Goal: Transaction & Acquisition: Purchase product/service

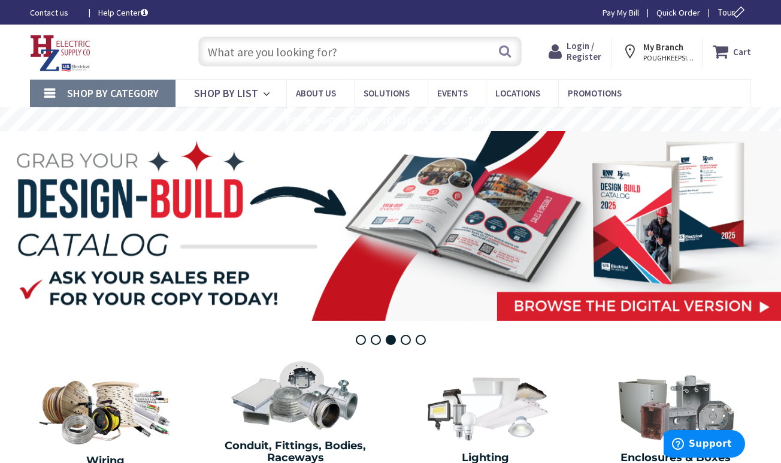
click at [291, 49] on input "text" at bounding box center [360, 52] width 324 height 30
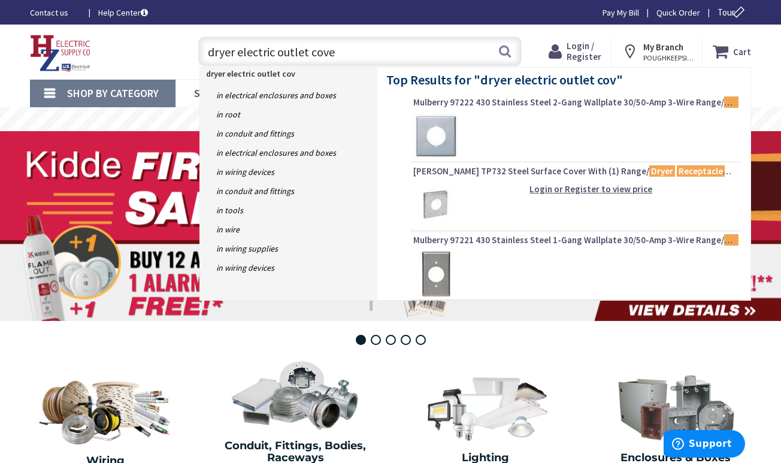
type input "dryer electric outlet cover"
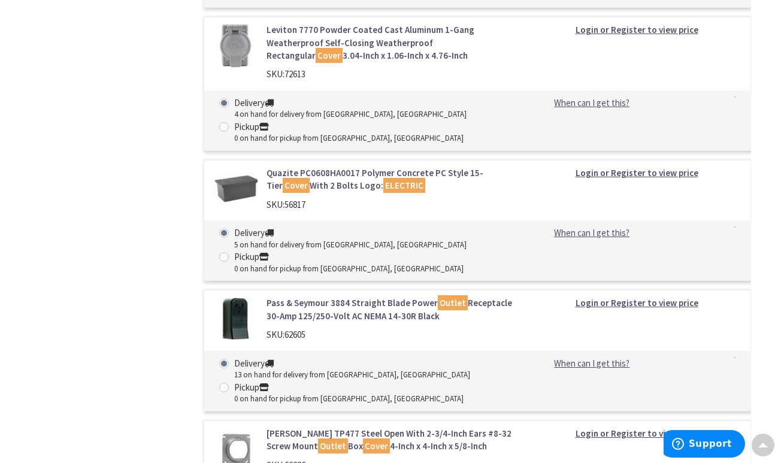
scroll to position [5475, 0]
click at [295, 296] on link "Pass & Seymour 3884 Straight Blade Power Outlet Receptacle 30-Amp 125/250-Volt …" at bounding box center [390, 309] width 247 height 26
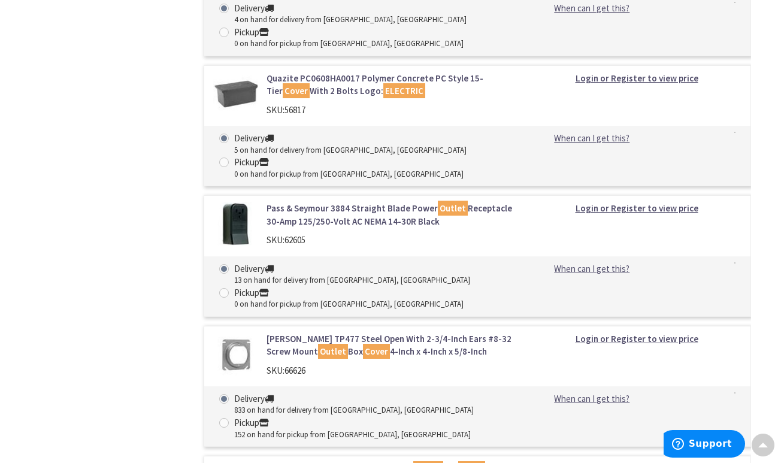
scroll to position [5568, 0]
